Goal: Task Accomplishment & Management: Manage account settings

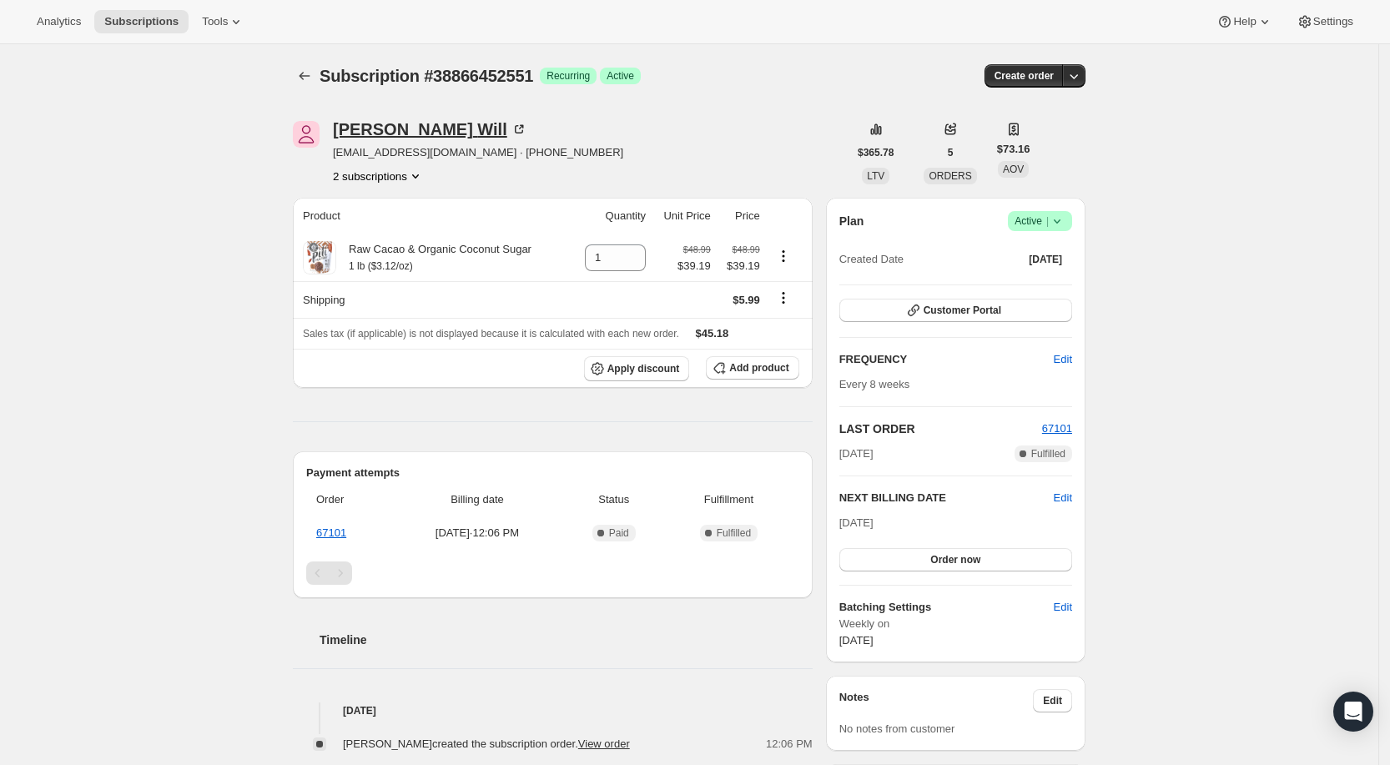
click at [405, 122] on div "[PERSON_NAME]" at bounding box center [430, 129] width 194 height 17
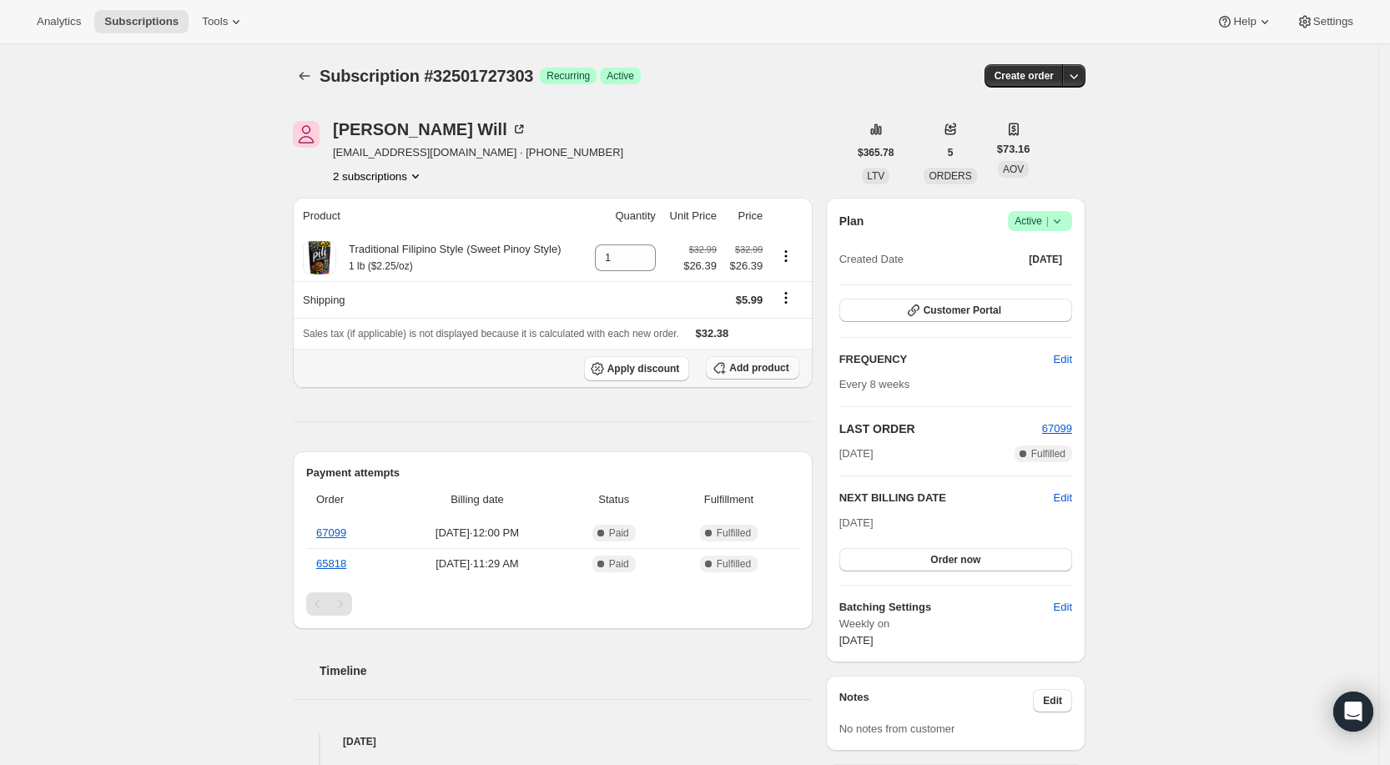
click at [759, 369] on span "Add product" at bounding box center [758, 367] width 59 height 13
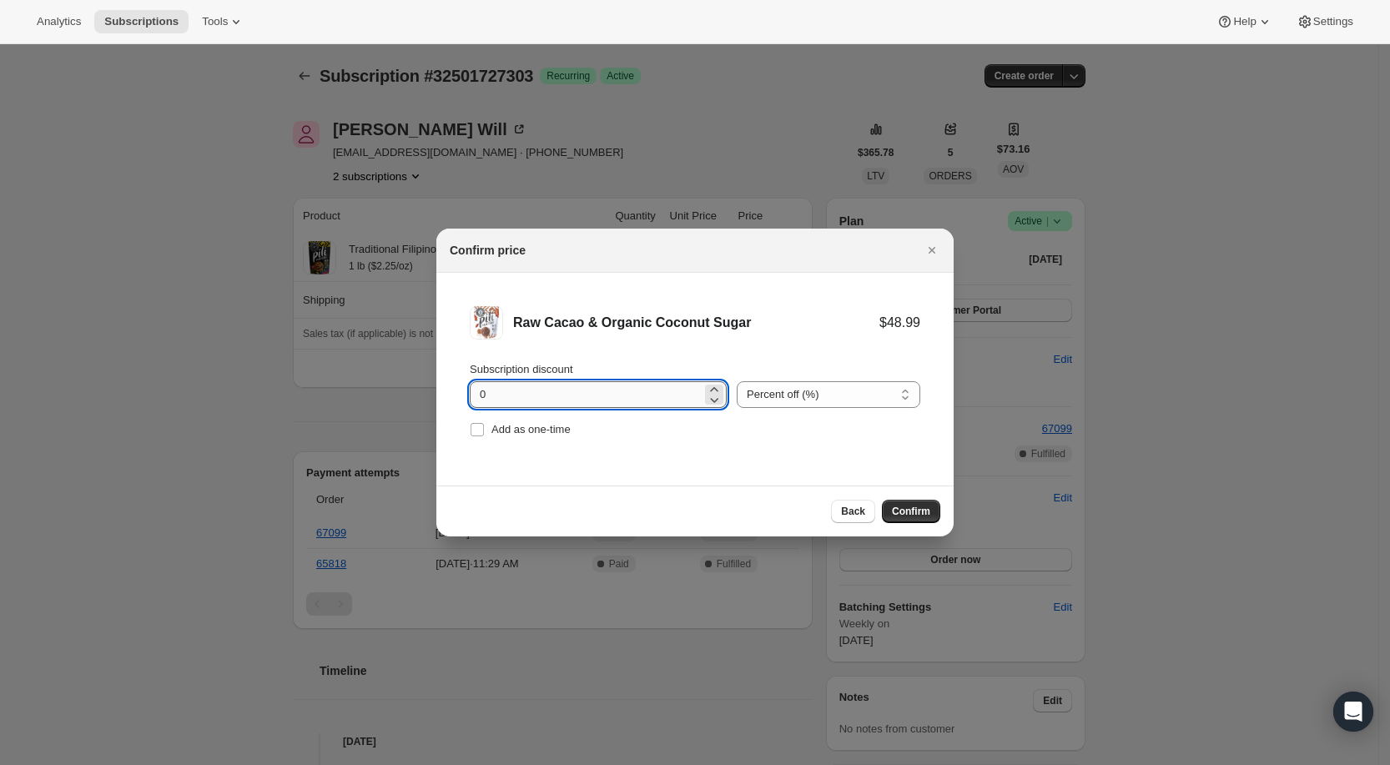
click at [555, 401] on input "0" at bounding box center [586, 394] width 232 height 27
type input "20"
click at [684, 464] on li "Raw Cacao & Organic Coconut Sugar $48.99 $39.19 Subscription discount 20 Percen…" at bounding box center [694, 374] width 517 height 202
click at [910, 505] on span "Confirm" at bounding box center [911, 511] width 38 height 13
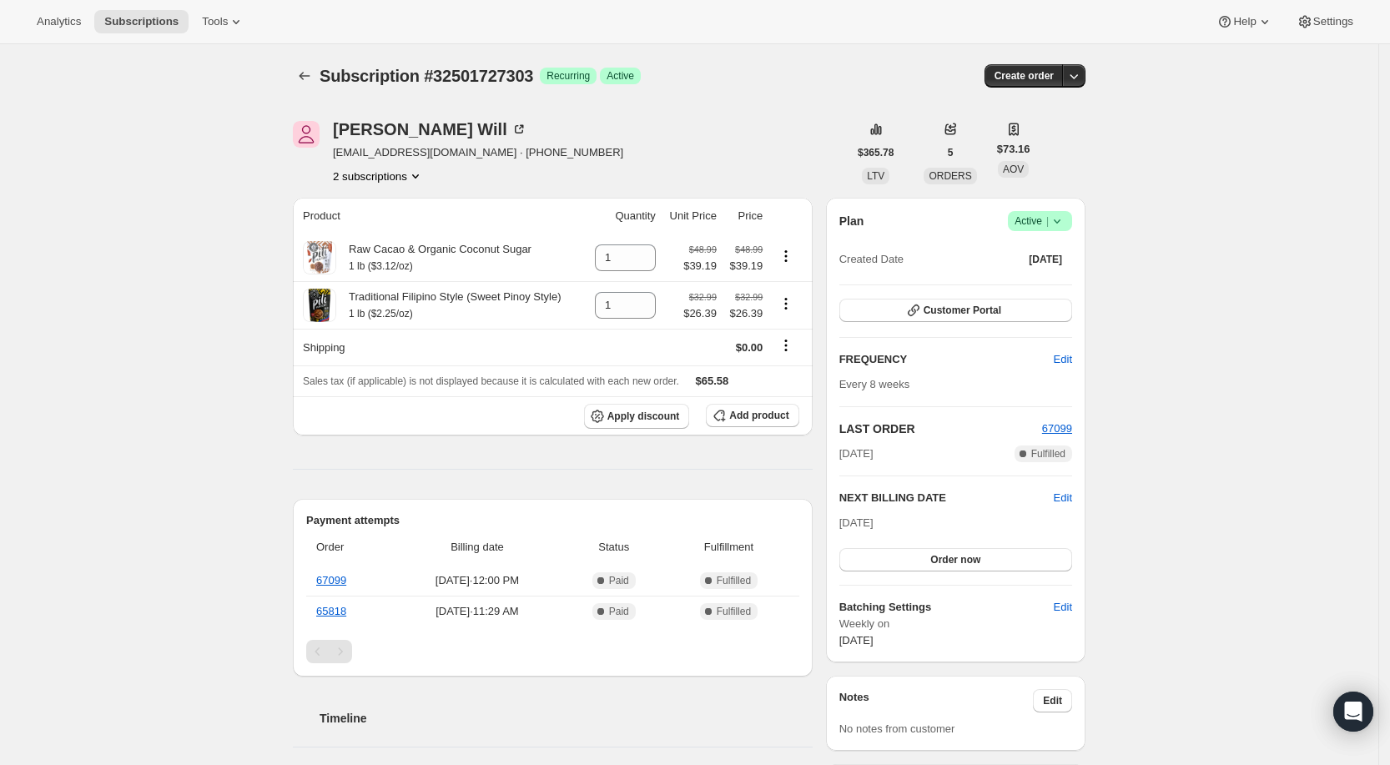
click at [372, 128] on div "Jennifer Will" at bounding box center [430, 129] width 194 height 17
click at [404, 127] on div "Jennifer Will" at bounding box center [430, 129] width 194 height 17
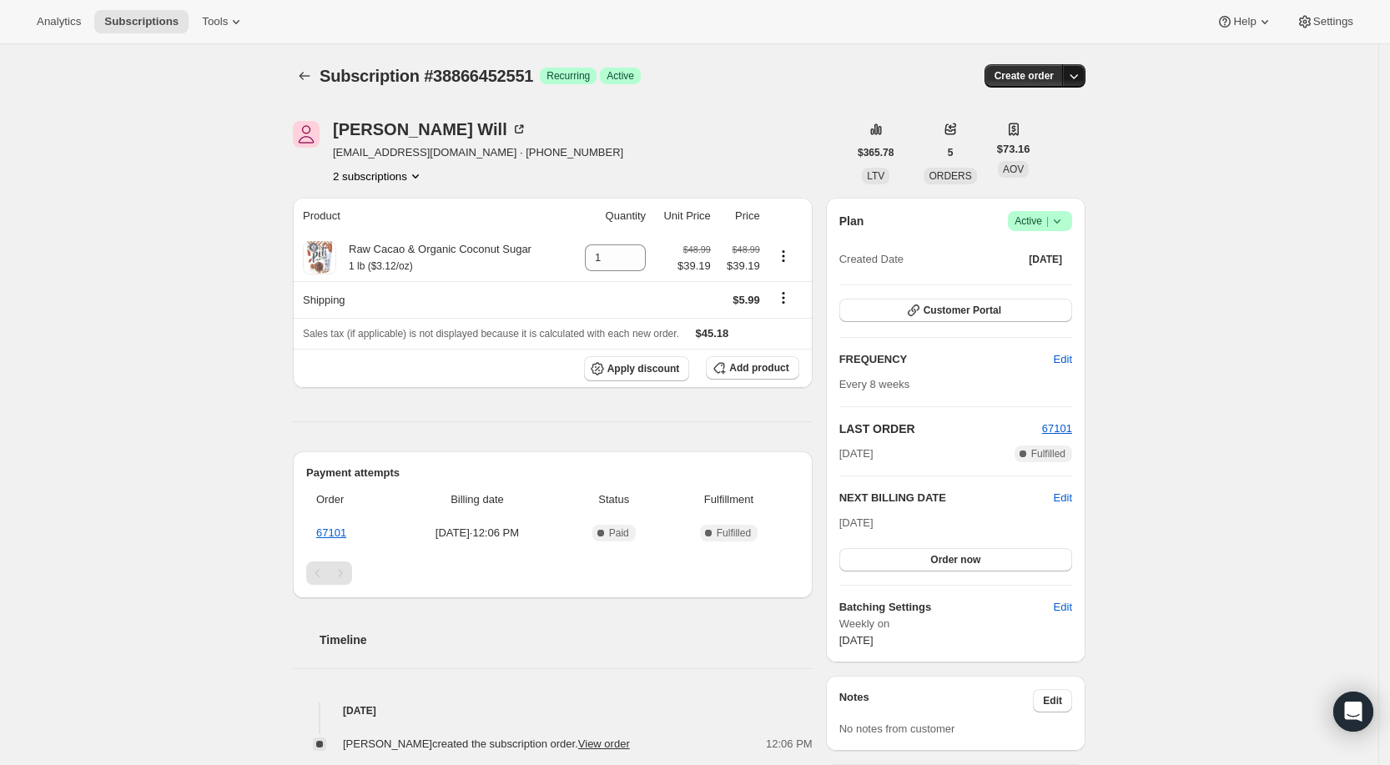
click at [1082, 78] on icon "button" at bounding box center [1074, 76] width 17 height 17
drag, startPoint x: 1162, startPoint y: 144, endPoint x: 1202, endPoint y: 188, distance: 59.7
click at [1163, 144] on div "Subscription #38866452551. This page is ready Subscription #38866452551 Success…" at bounding box center [689, 647] width 1379 height 1207
click at [1061, 222] on icon at bounding box center [1057, 221] width 7 height 4
click at [1047, 285] on span "Cancel subscription" at bounding box center [1047, 282] width 94 height 13
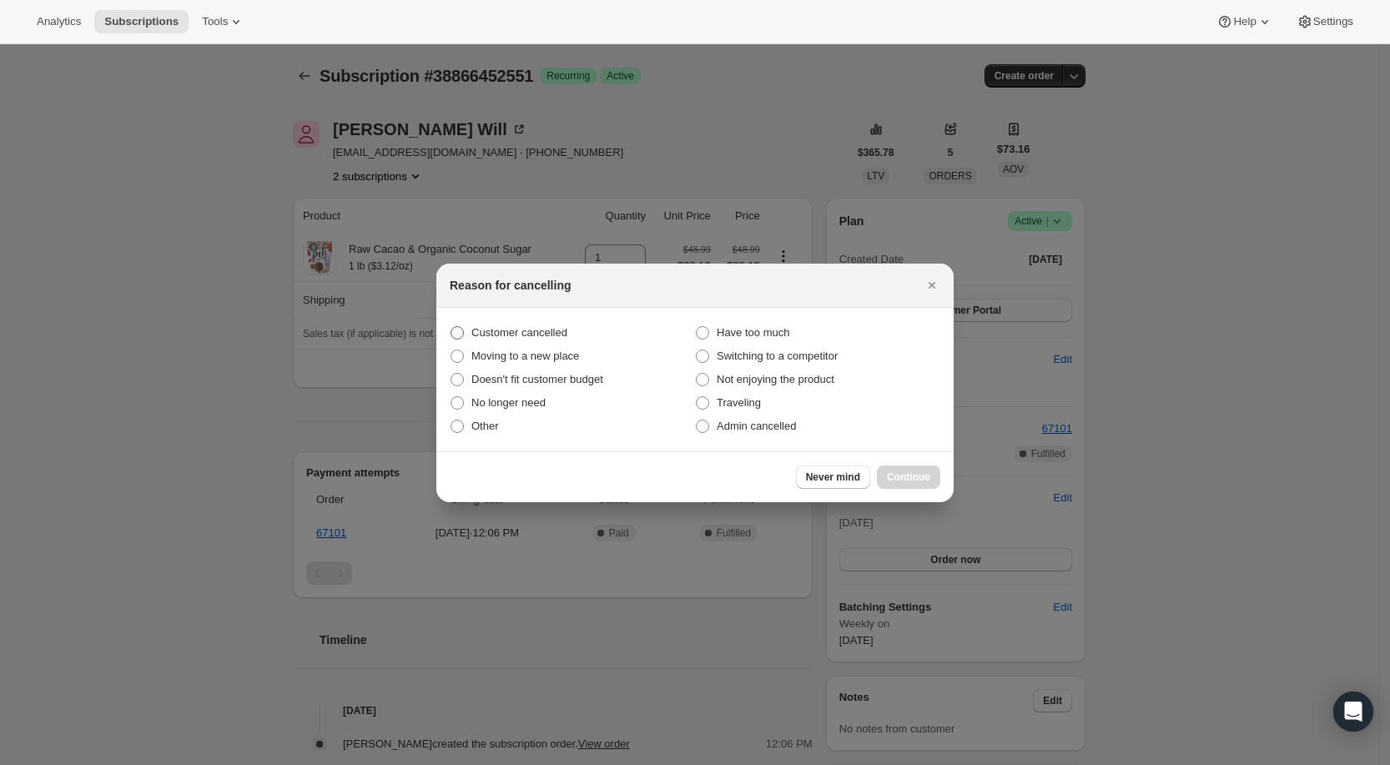
click at [455, 329] on span ":rbh:" at bounding box center [457, 332] width 13 height 13
click at [451, 327] on input "Customer cancelled" at bounding box center [451, 326] width 1 height 1
radio input "true"
click at [936, 478] on button "Continue" at bounding box center [908, 477] width 63 height 23
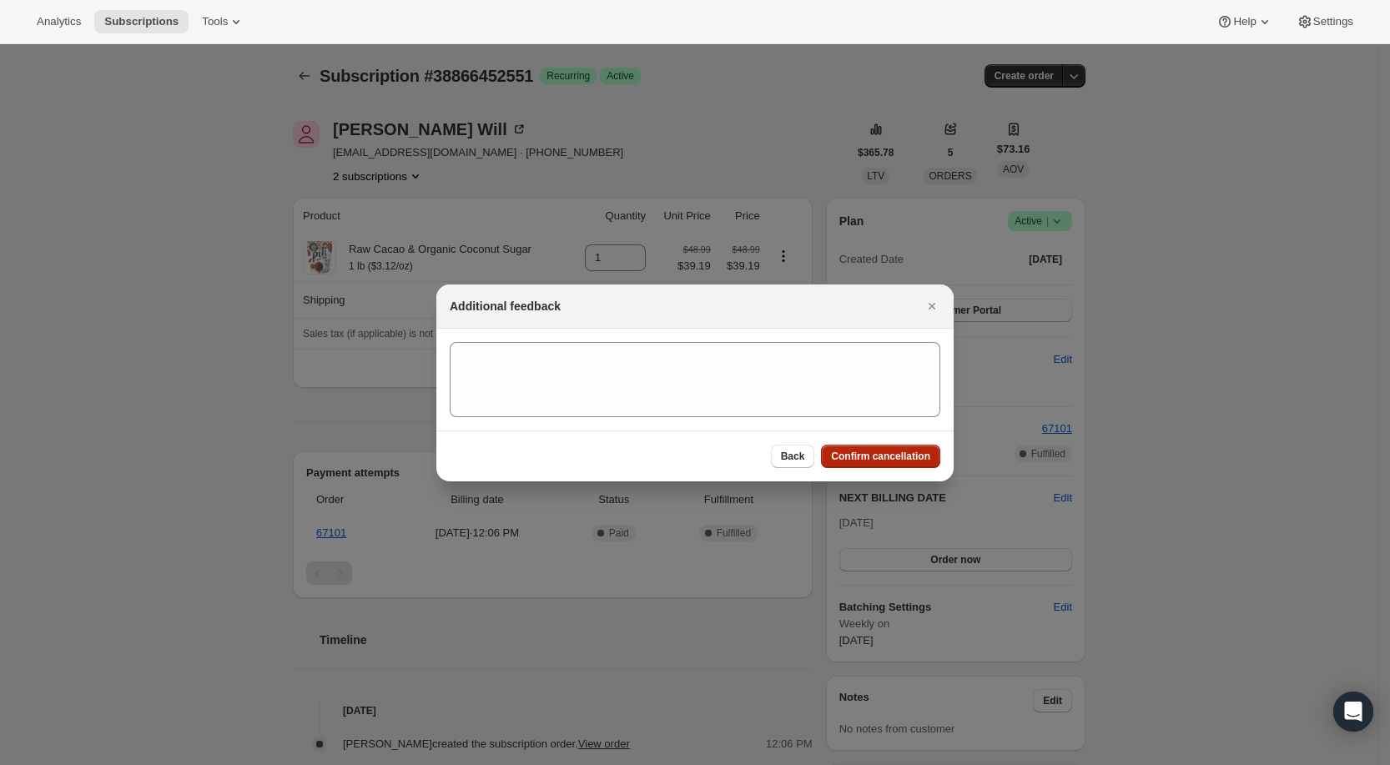
click at [905, 451] on span "Confirm cancellation" at bounding box center [880, 456] width 99 height 13
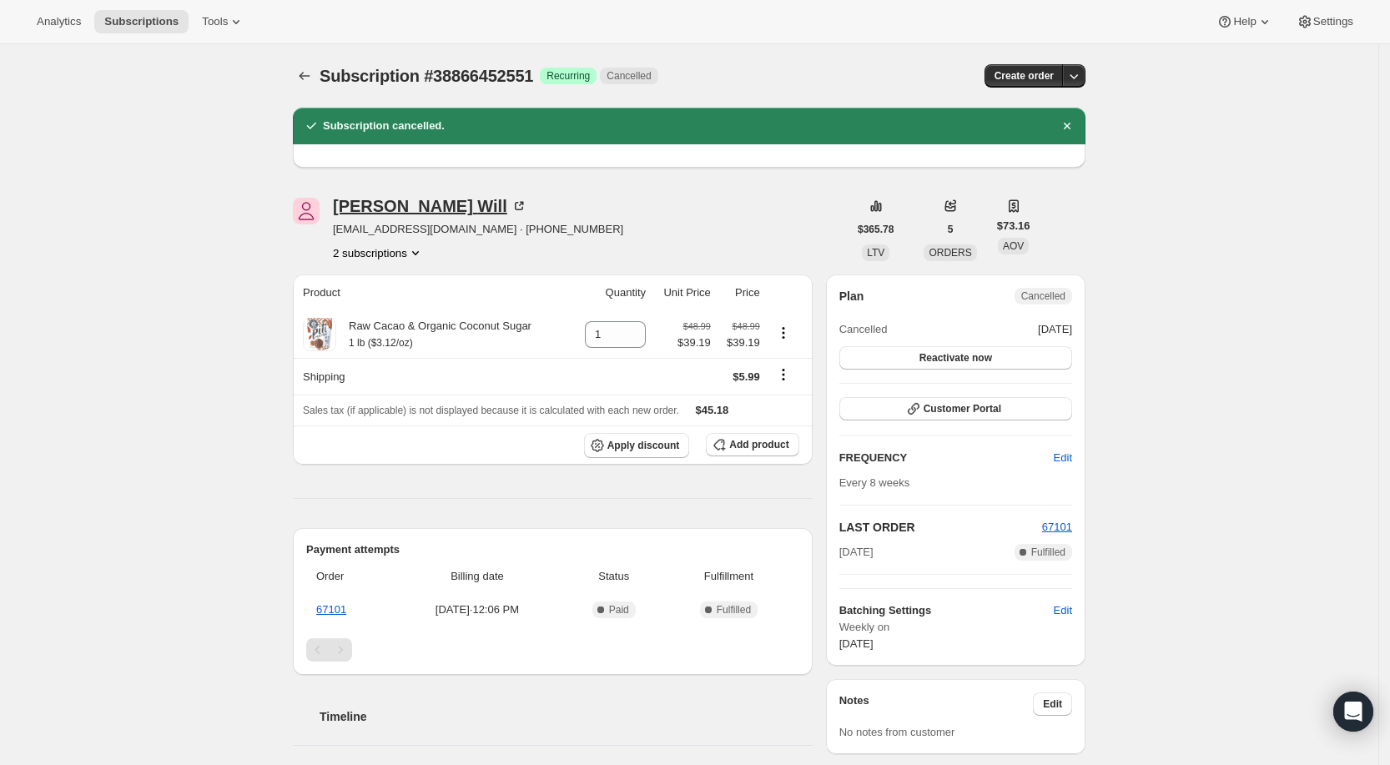
click at [374, 208] on div "Jennifer Will" at bounding box center [430, 206] width 194 height 17
